Goal: Use online tool/utility

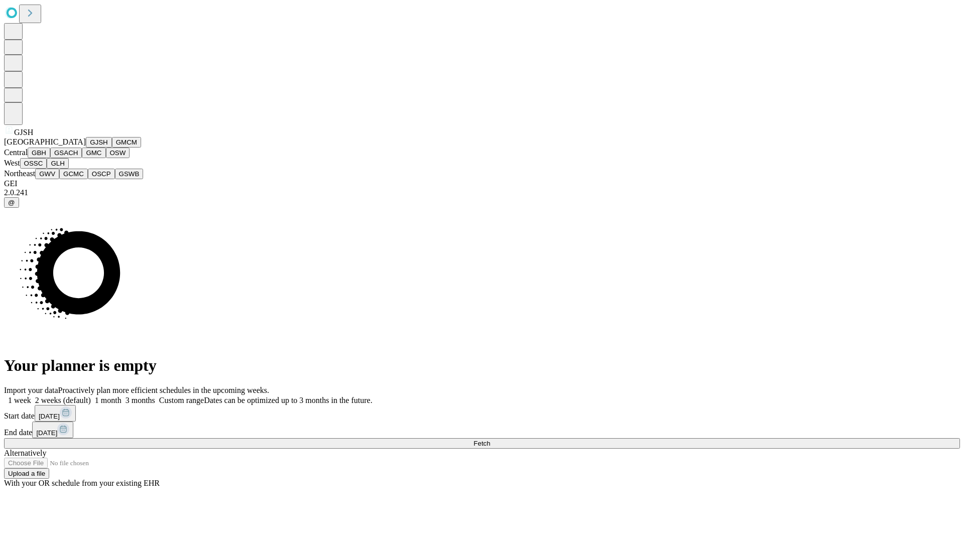
click at [86, 148] on button "GJSH" at bounding box center [99, 142] width 26 height 11
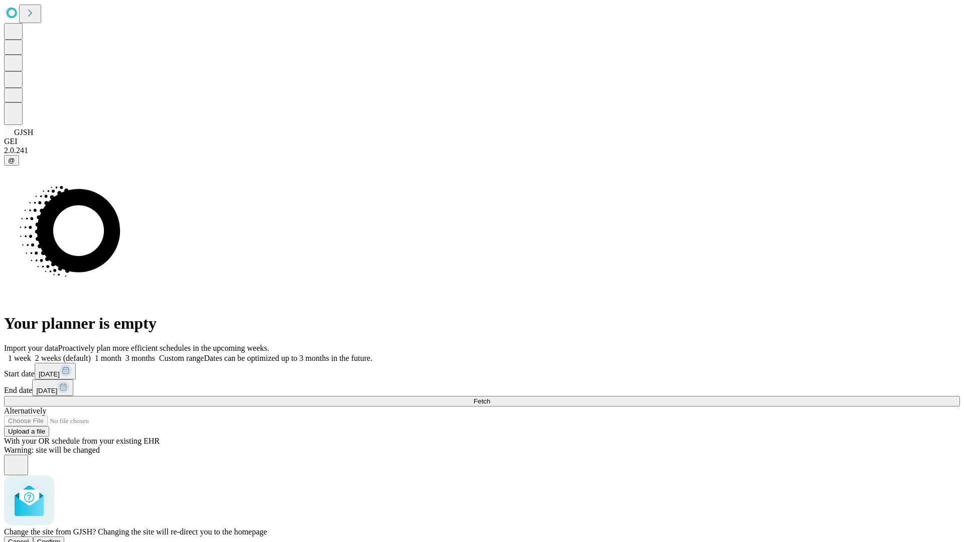
click at [61, 538] on span "Confirm" at bounding box center [49, 542] width 24 height 8
click at [91, 354] on label "2 weeks (default)" at bounding box center [61, 358] width 60 height 9
click at [490, 398] on span "Fetch" at bounding box center [482, 402] width 17 height 8
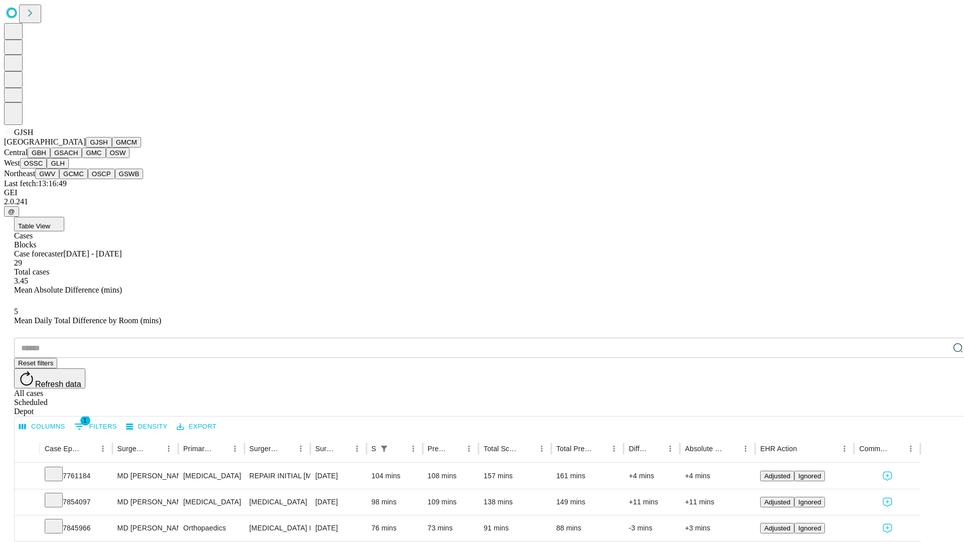
click at [112, 148] on button "GMCM" at bounding box center [126, 142] width 29 height 11
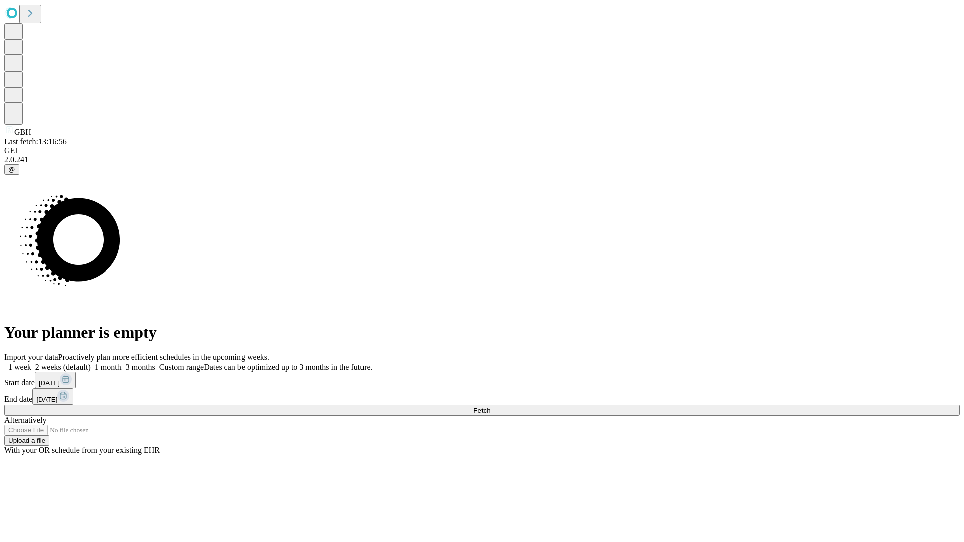
click at [91, 363] on label "2 weeks (default)" at bounding box center [61, 367] width 60 height 9
click at [490, 407] on span "Fetch" at bounding box center [482, 411] width 17 height 8
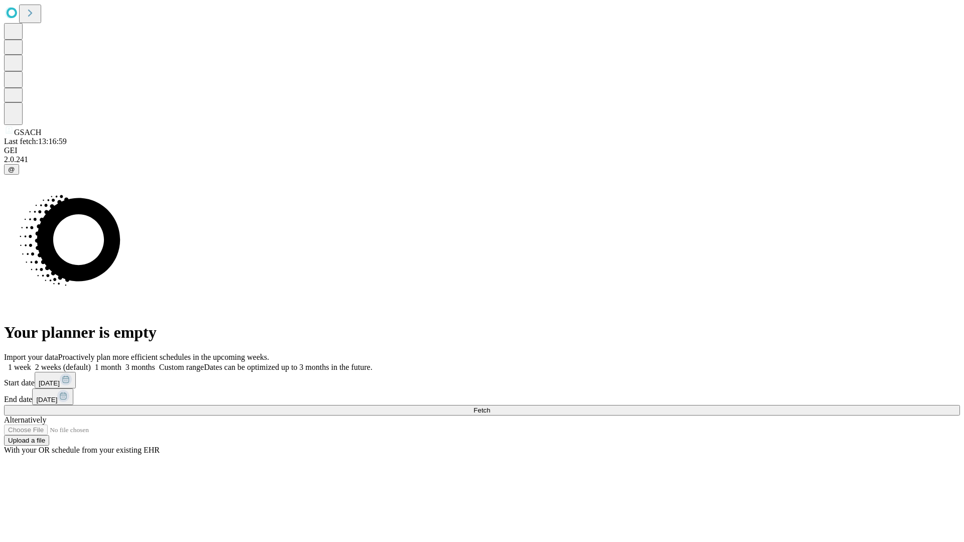
click at [91, 363] on label "2 weeks (default)" at bounding box center [61, 367] width 60 height 9
click at [490, 407] on span "Fetch" at bounding box center [482, 411] width 17 height 8
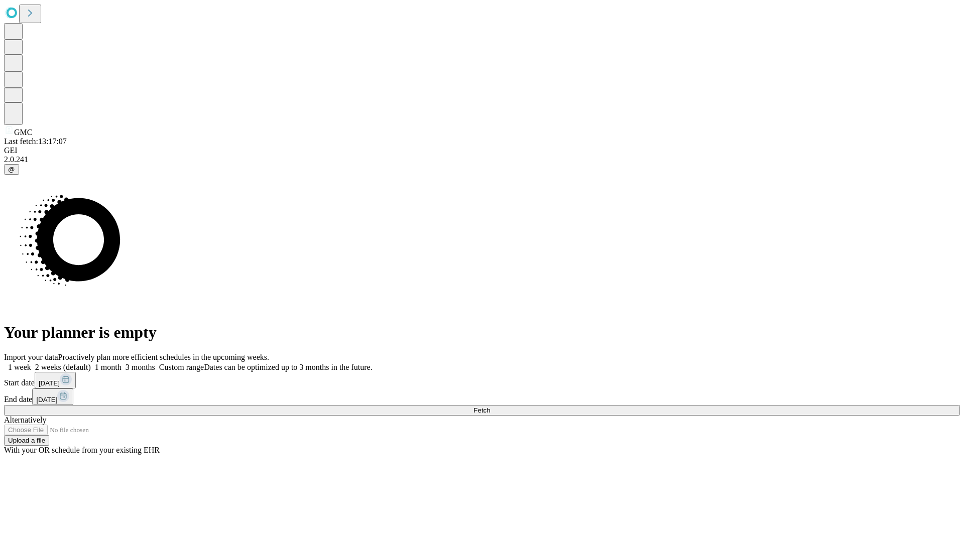
click at [91, 363] on label "2 weeks (default)" at bounding box center [61, 367] width 60 height 9
click at [490, 407] on span "Fetch" at bounding box center [482, 411] width 17 height 8
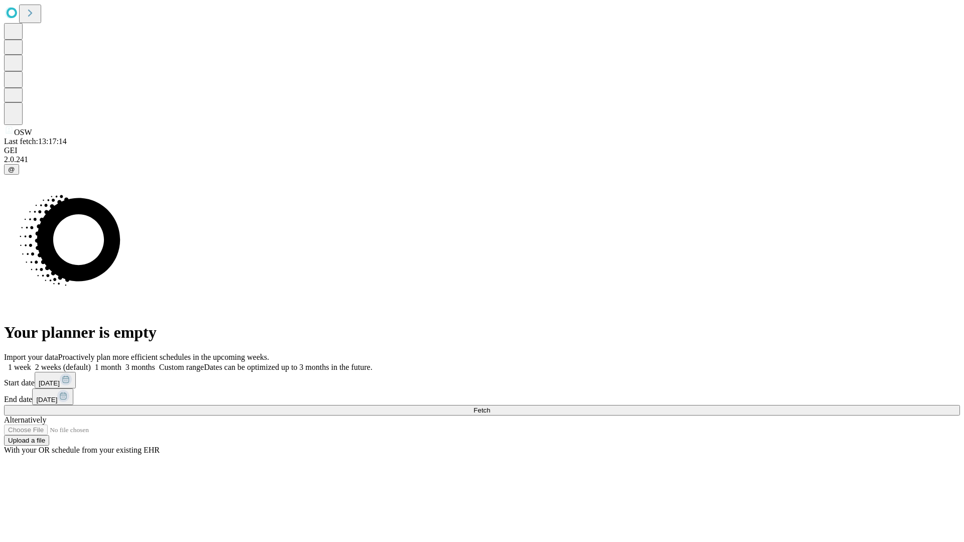
click at [91, 363] on label "2 weeks (default)" at bounding box center [61, 367] width 60 height 9
click at [490, 407] on span "Fetch" at bounding box center [482, 411] width 17 height 8
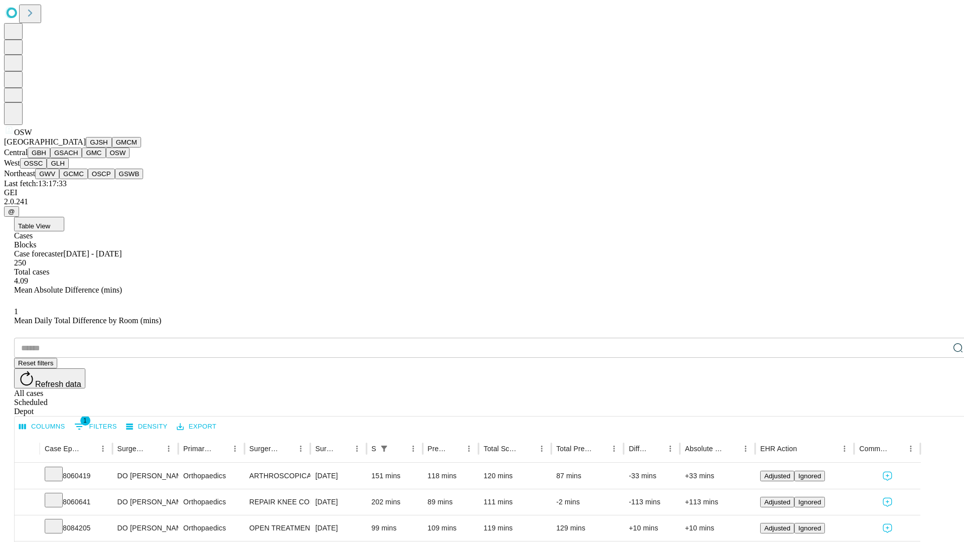
click at [47, 169] on button "OSSC" at bounding box center [33, 163] width 27 height 11
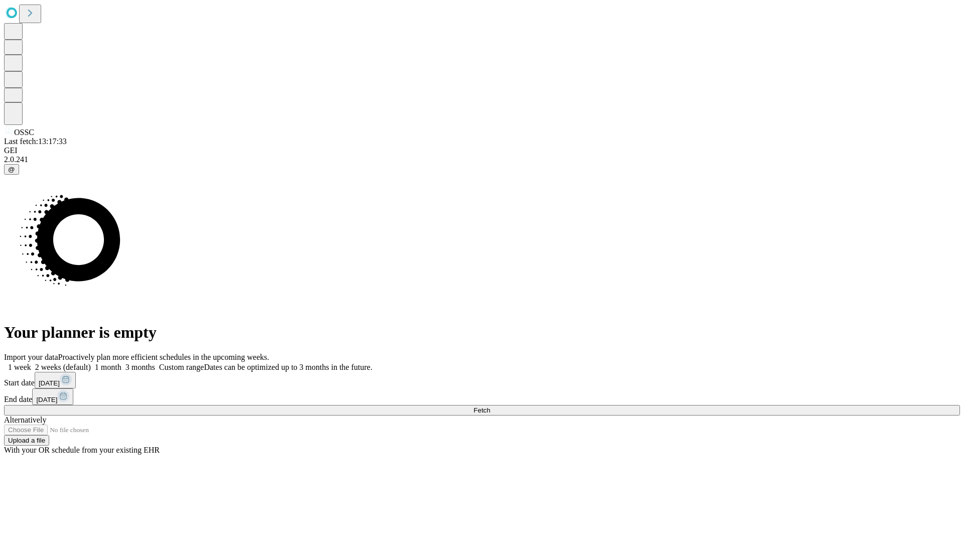
click at [91, 363] on label "2 weeks (default)" at bounding box center [61, 367] width 60 height 9
click at [490, 407] on span "Fetch" at bounding box center [482, 411] width 17 height 8
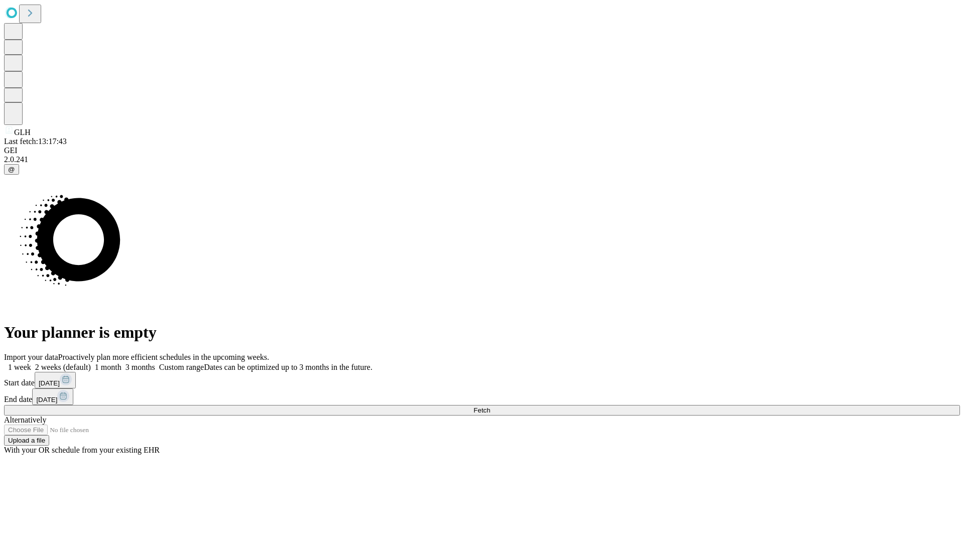
click at [91, 363] on label "2 weeks (default)" at bounding box center [61, 367] width 60 height 9
click at [490, 407] on span "Fetch" at bounding box center [482, 411] width 17 height 8
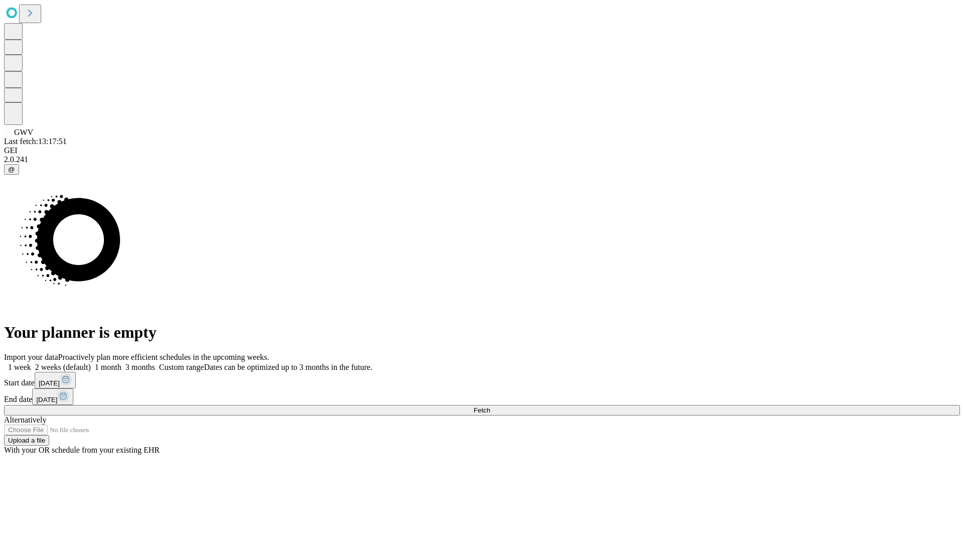
click at [91, 363] on label "2 weeks (default)" at bounding box center [61, 367] width 60 height 9
click at [490, 407] on span "Fetch" at bounding box center [482, 411] width 17 height 8
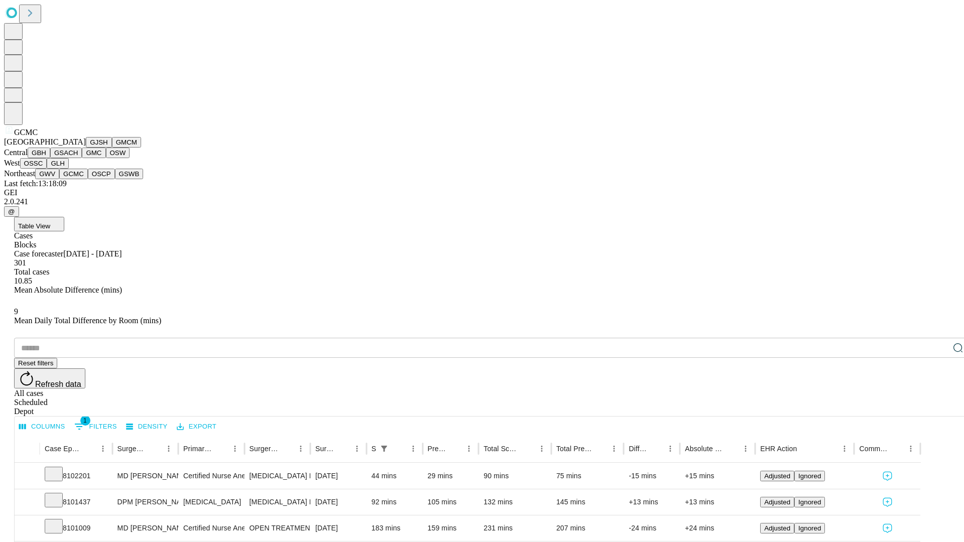
click at [88, 179] on button "OSCP" at bounding box center [101, 174] width 27 height 11
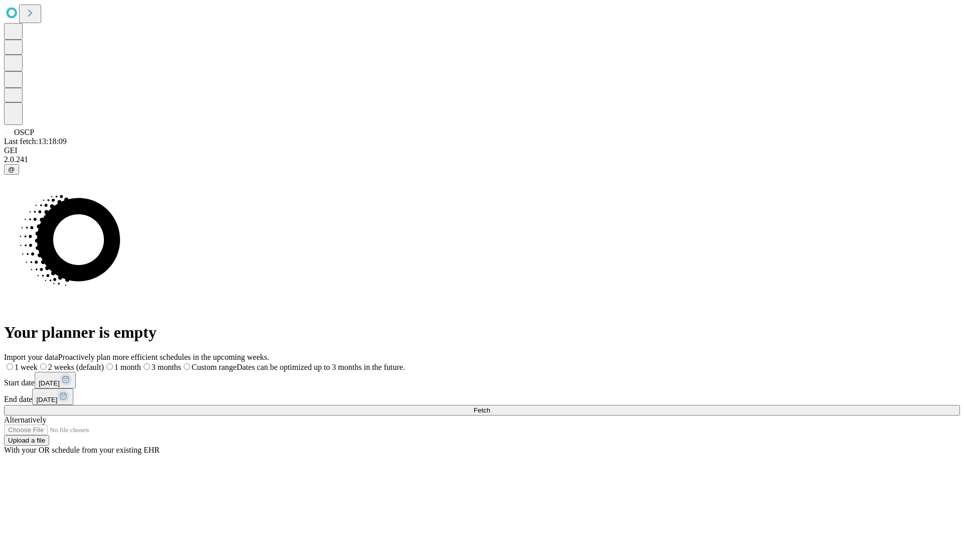
click at [104, 363] on label "2 weeks (default)" at bounding box center [71, 367] width 66 height 9
click at [490, 407] on span "Fetch" at bounding box center [482, 411] width 17 height 8
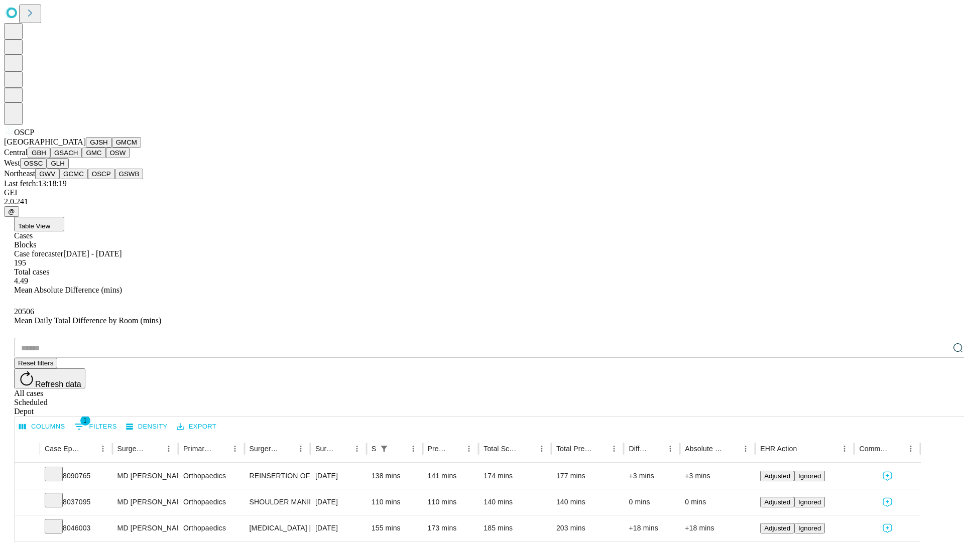
click at [115, 179] on button "GSWB" at bounding box center [129, 174] width 29 height 11
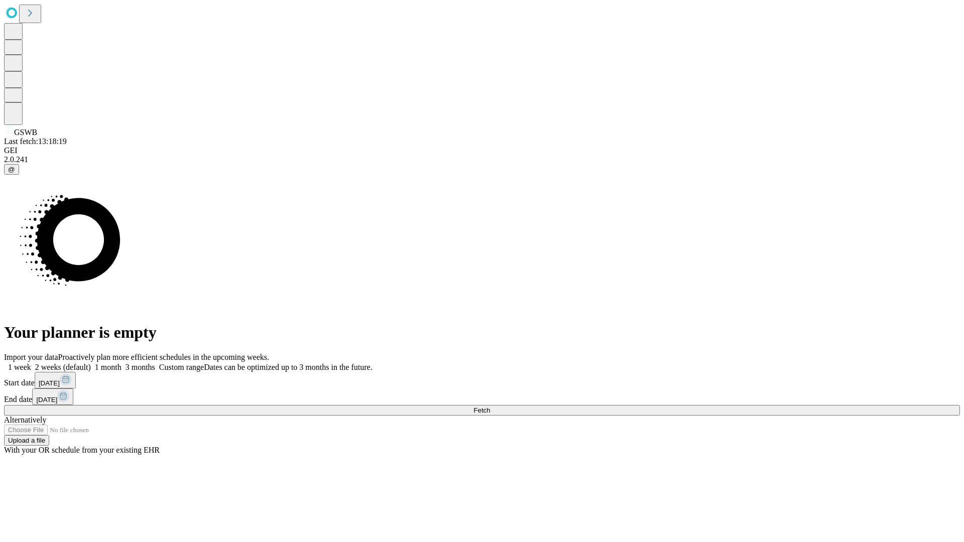
click at [490, 407] on span "Fetch" at bounding box center [482, 411] width 17 height 8
